Goal: Transaction & Acquisition: Purchase product/service

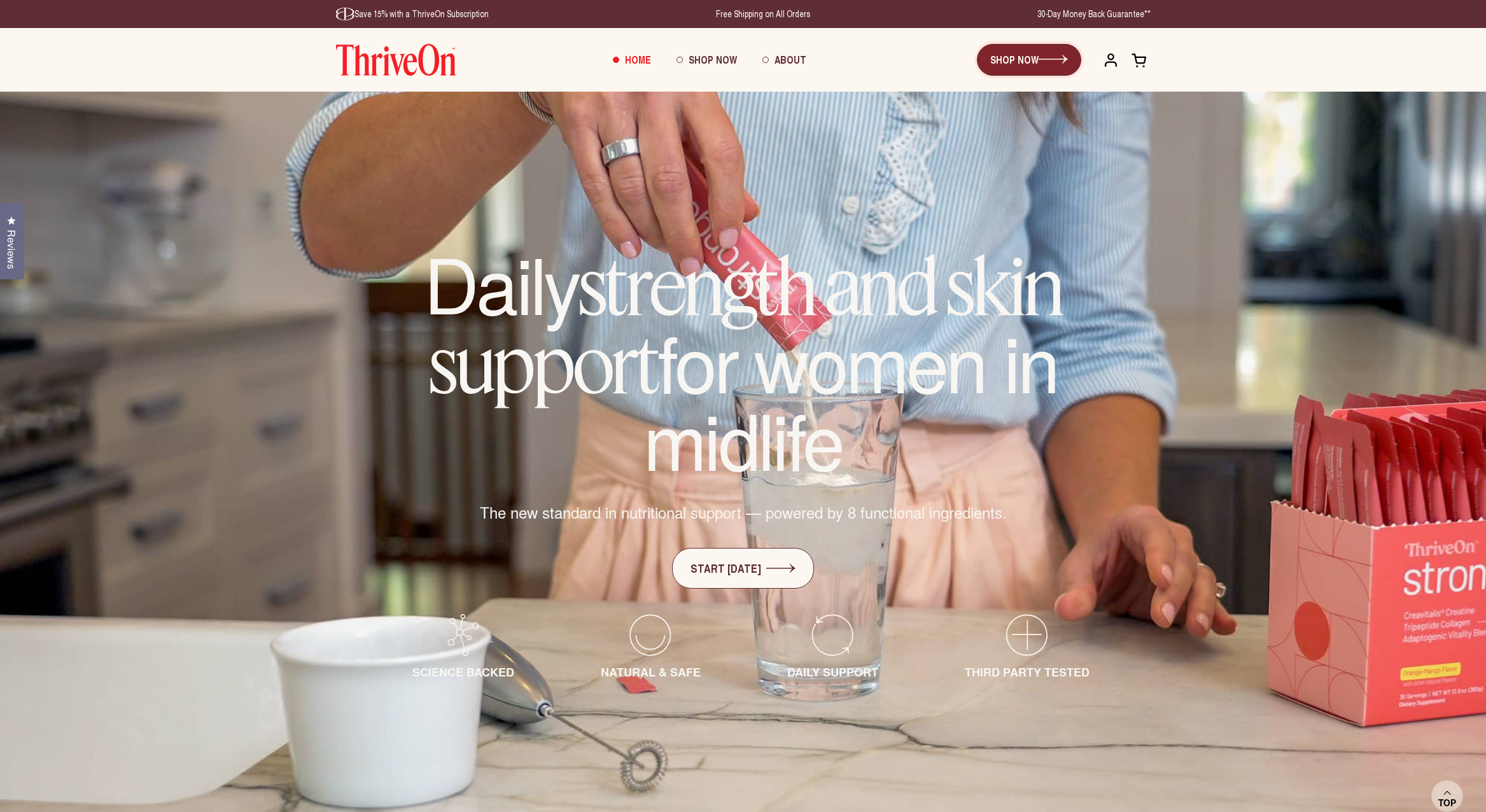
click at [1028, 61] on link "SHOP NOW" at bounding box center [1029, 59] width 104 height 32
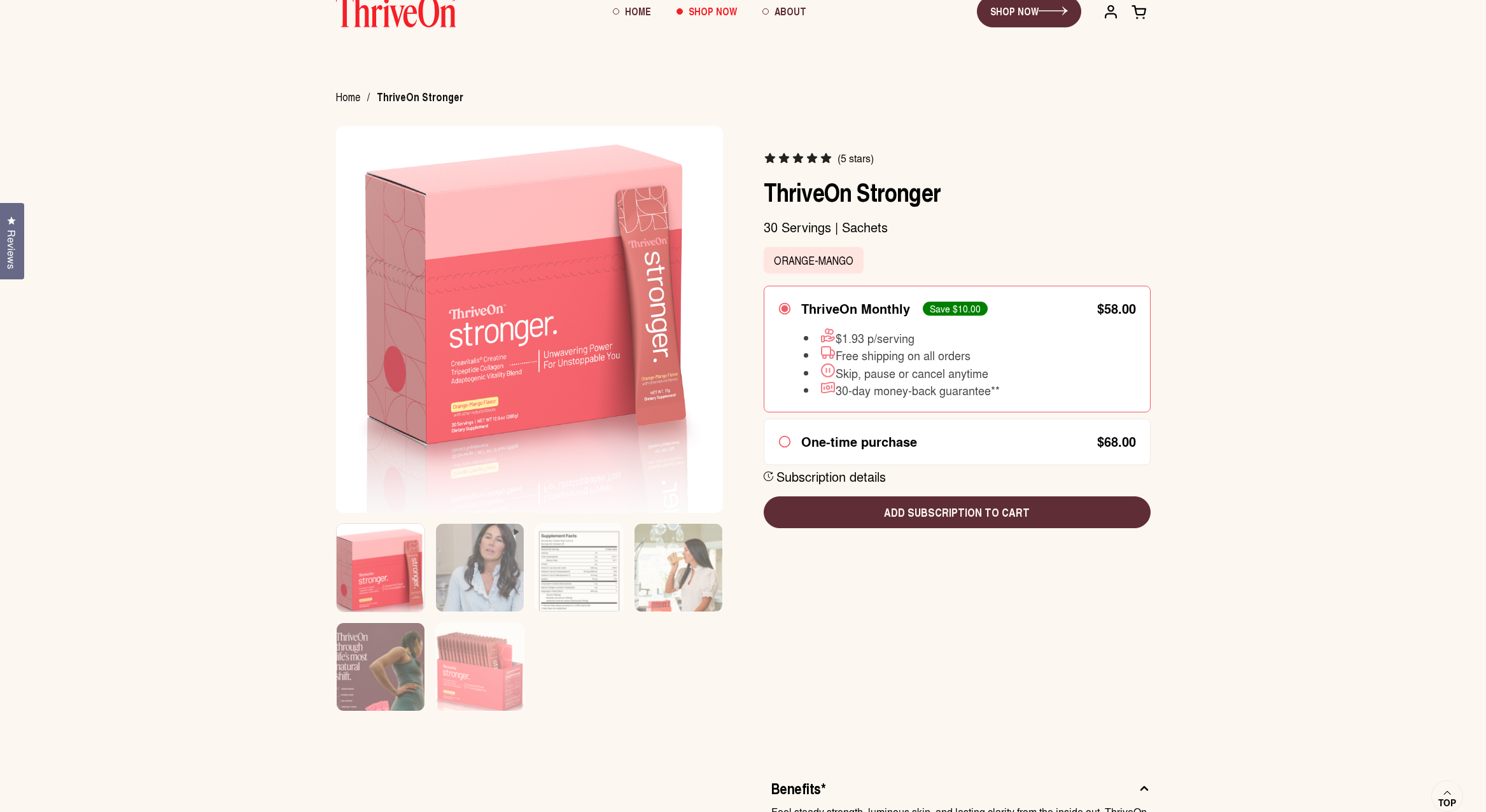
scroll to position [50, 0]
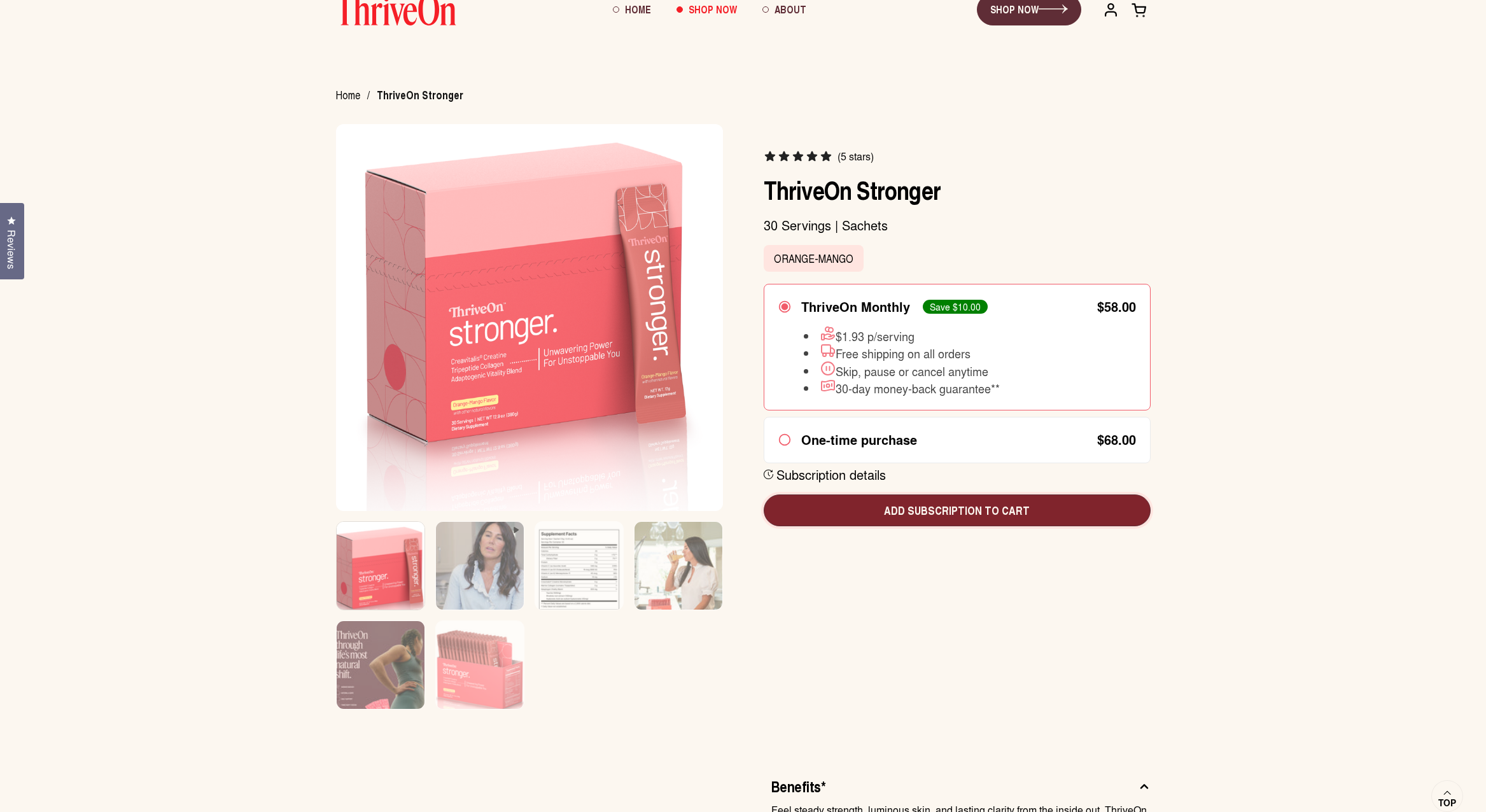
click at [941, 509] on span "Add subscription to cart" at bounding box center [958, 510] width 367 height 16
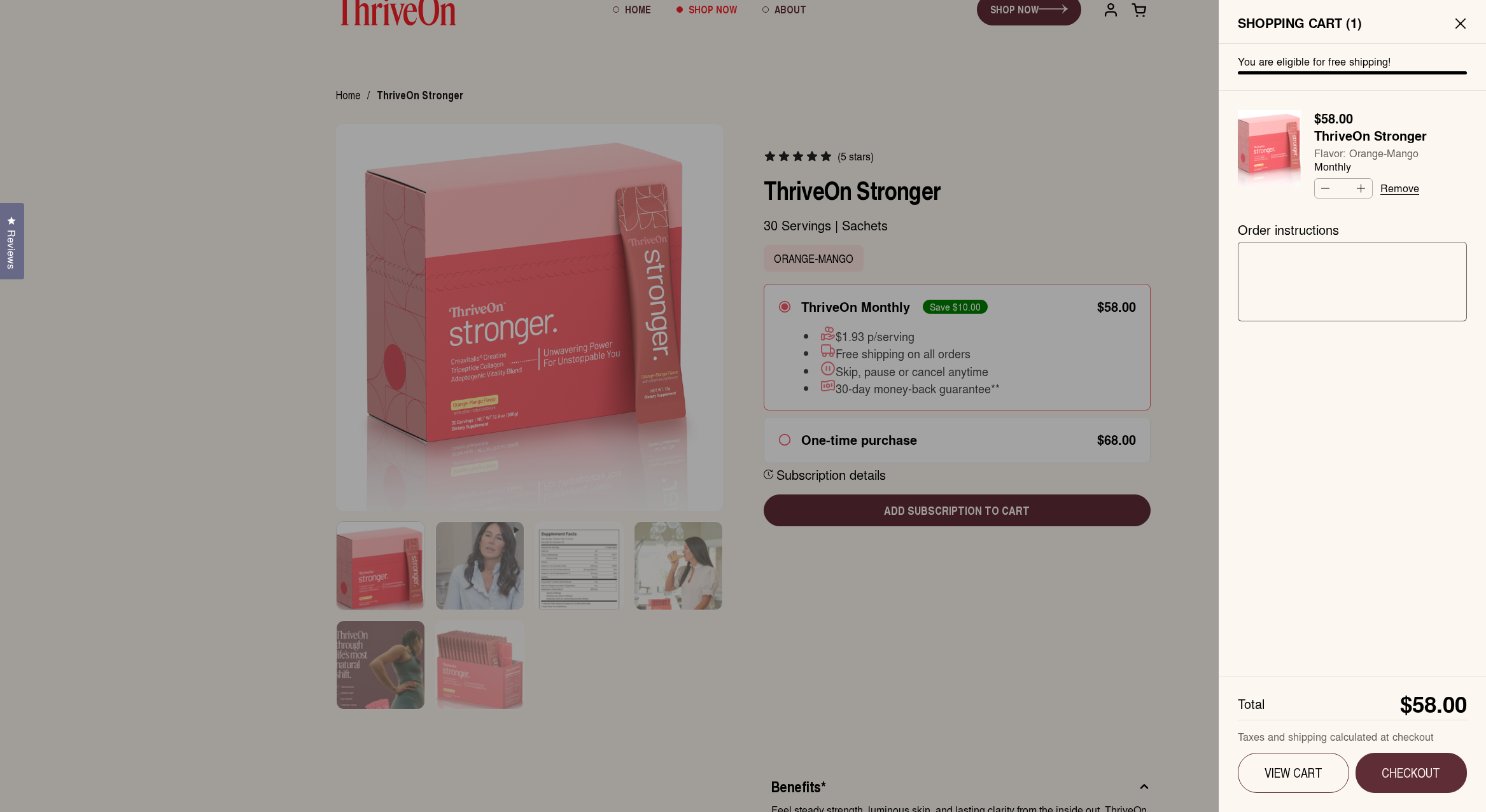
click at [1267, 254] on textarea "Order instructions" at bounding box center [1352, 281] width 229 height 80
type textarea "**********"
click at [1396, 769] on span "Checkout" at bounding box center [1411, 772] width 75 height 16
